Goal: Task Accomplishment & Management: Manage account settings

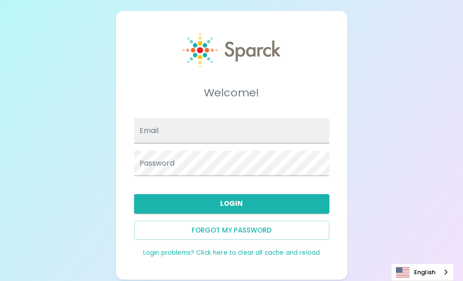
type input "[PERSON_NAME][EMAIL_ADDRESS][PERSON_NAME][DOMAIN_NAME]"
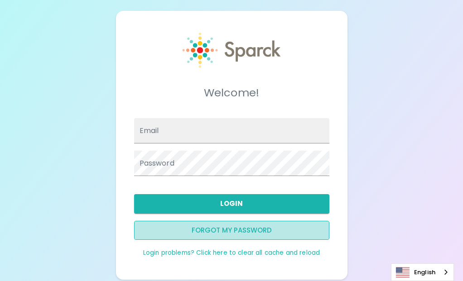
click at [227, 227] on button "Forgot my password" at bounding box center [231, 230] width 195 height 19
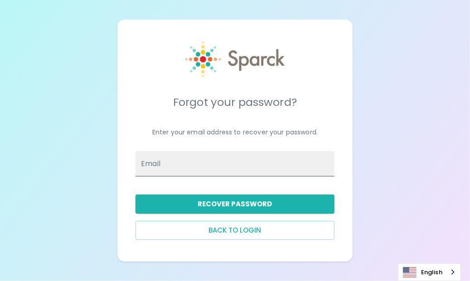
click at [195, 169] on input "Email" at bounding box center [234, 163] width 199 height 25
type input "[PERSON_NAME][EMAIL_ADDRESS][PERSON_NAME][DOMAIN_NAME]"
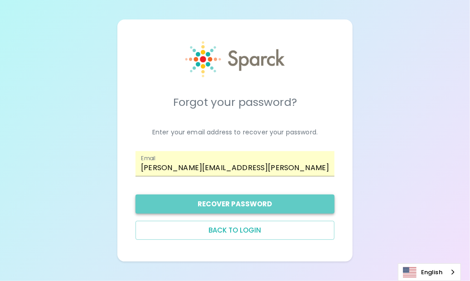
click at [231, 205] on button "Recover Password" at bounding box center [234, 204] width 199 height 19
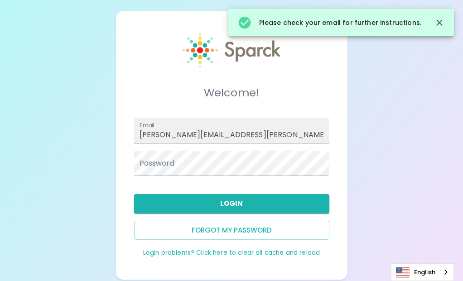
click at [38, 192] on div "Welcome! Email [PERSON_NAME][EMAIL_ADDRESS][PERSON_NAME][DOMAIN_NAME] Password …" at bounding box center [231, 145] width 463 height 291
